Goal: Task Accomplishment & Management: Manage account settings

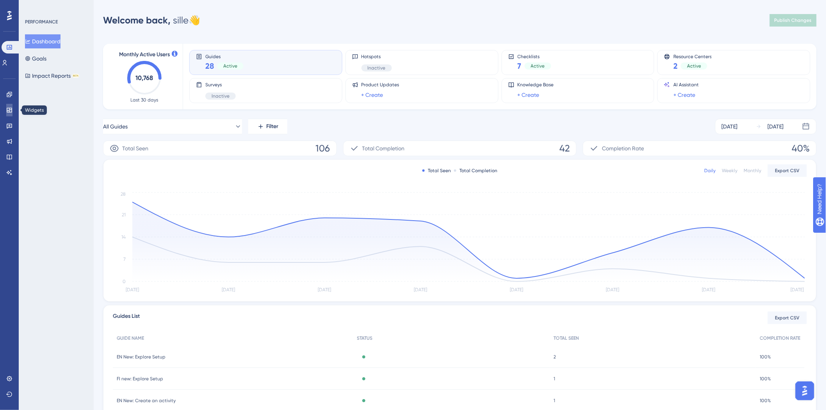
click at [9, 113] on link at bounding box center [9, 110] width 6 height 12
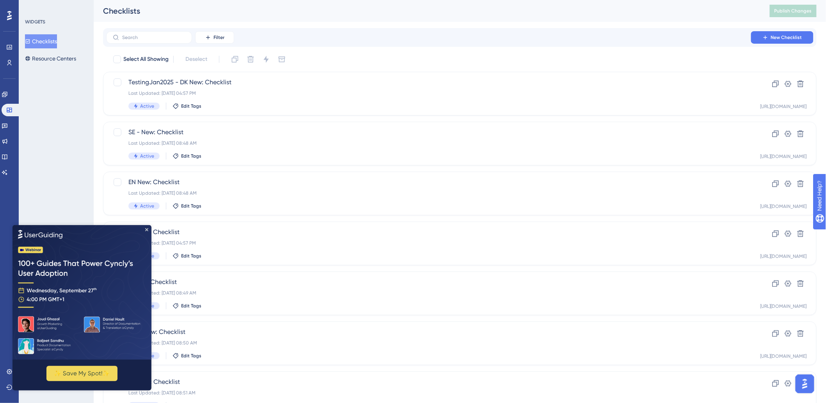
click at [143, 230] on img at bounding box center [81, 292] width 139 height 135
click at [146, 229] on icon "Close Preview" at bounding box center [146, 229] width 3 height 3
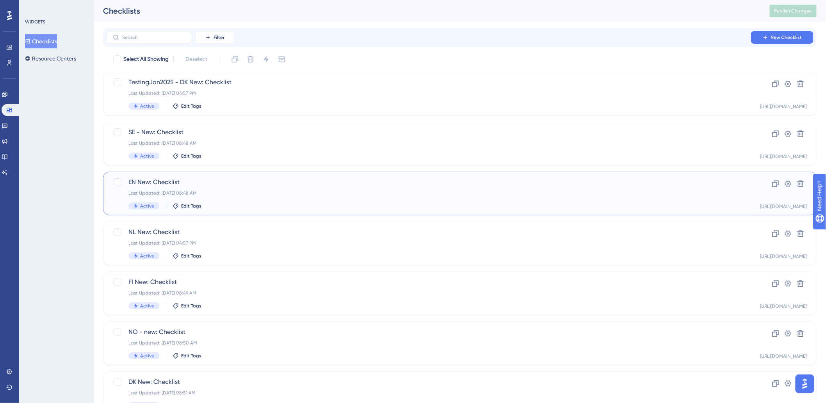
click at [322, 177] on div "EN New: Checklist Last Updated: [DATE] 08:48 AM Active Edit Tags Clone Settings…" at bounding box center [460, 194] width 714 height 44
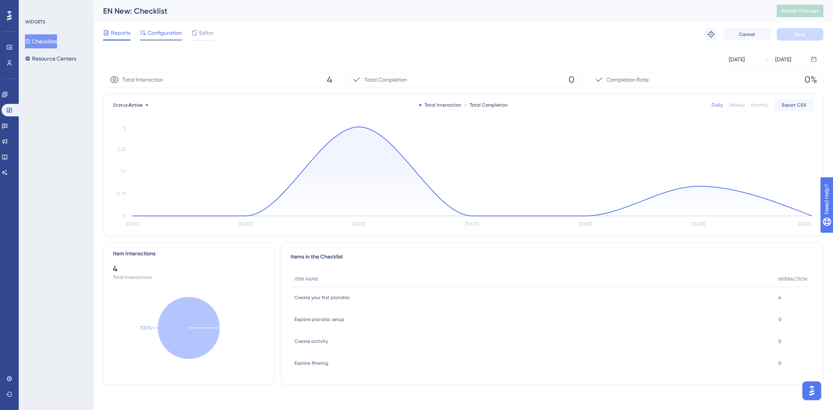
click at [152, 40] on div at bounding box center [161, 39] width 42 height 1
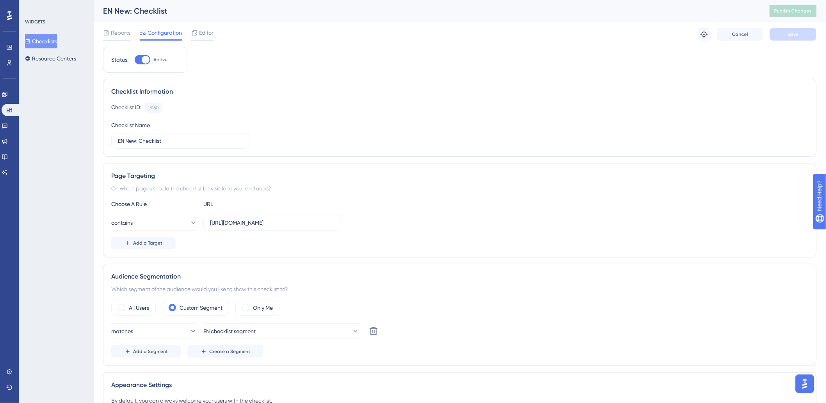
click at [203, 36] on span "Editor" at bounding box center [206, 32] width 14 height 9
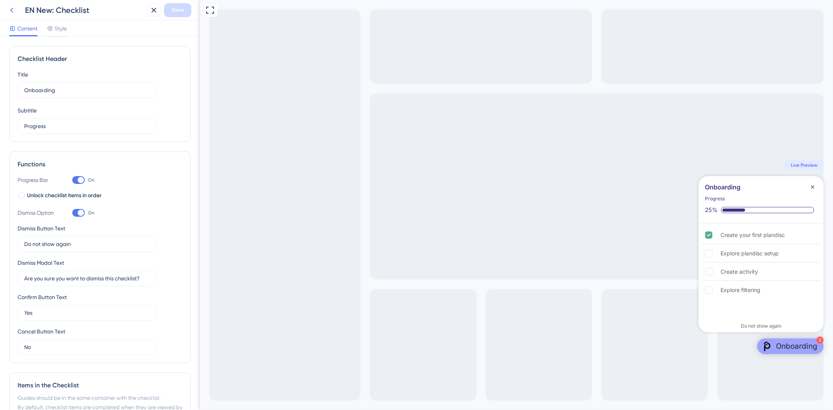
click at [8, 9] on icon at bounding box center [11, 9] width 9 height 9
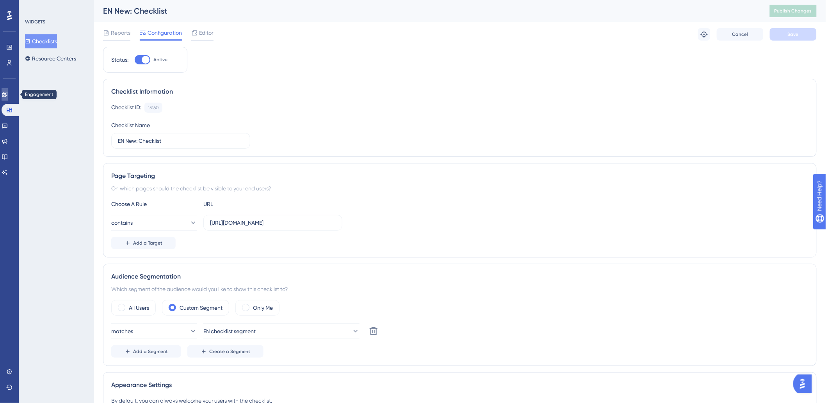
click at [8, 96] on icon at bounding box center [5, 94] width 6 height 6
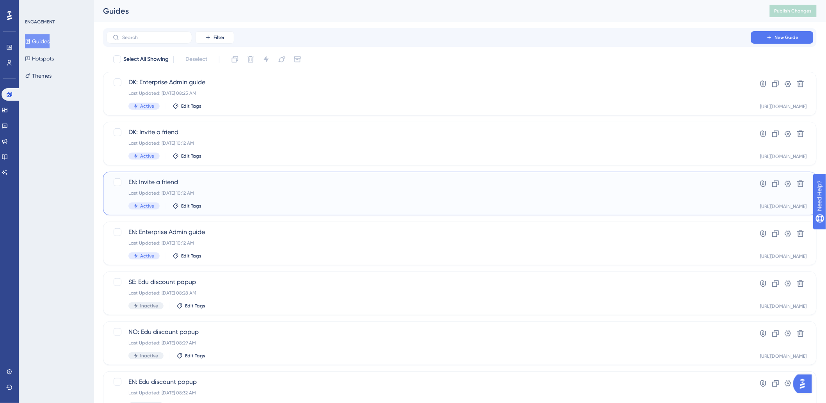
click at [257, 188] on div "EN: Invite a friend Last Updated: [DATE] 10:12 AM Active Edit Tags" at bounding box center [428, 194] width 601 height 32
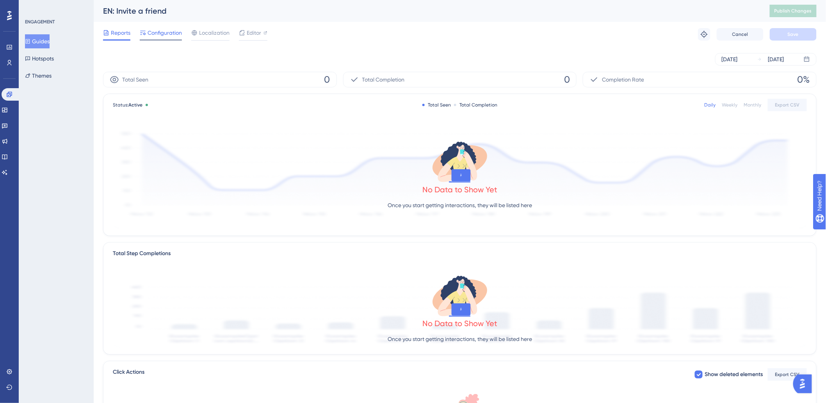
click at [174, 33] on span "Configuration" at bounding box center [165, 32] width 34 height 9
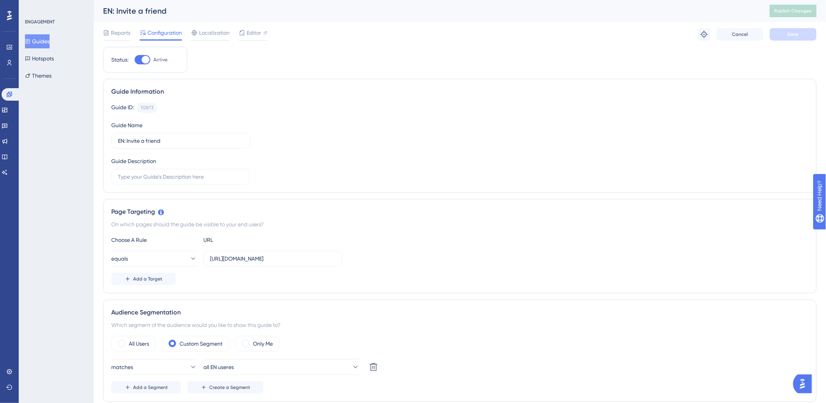
click at [77, 207] on div "ENGAGEMENT Guides Hotspots Themes" at bounding box center [56, 201] width 75 height 403
